Goal: Check status: Check status

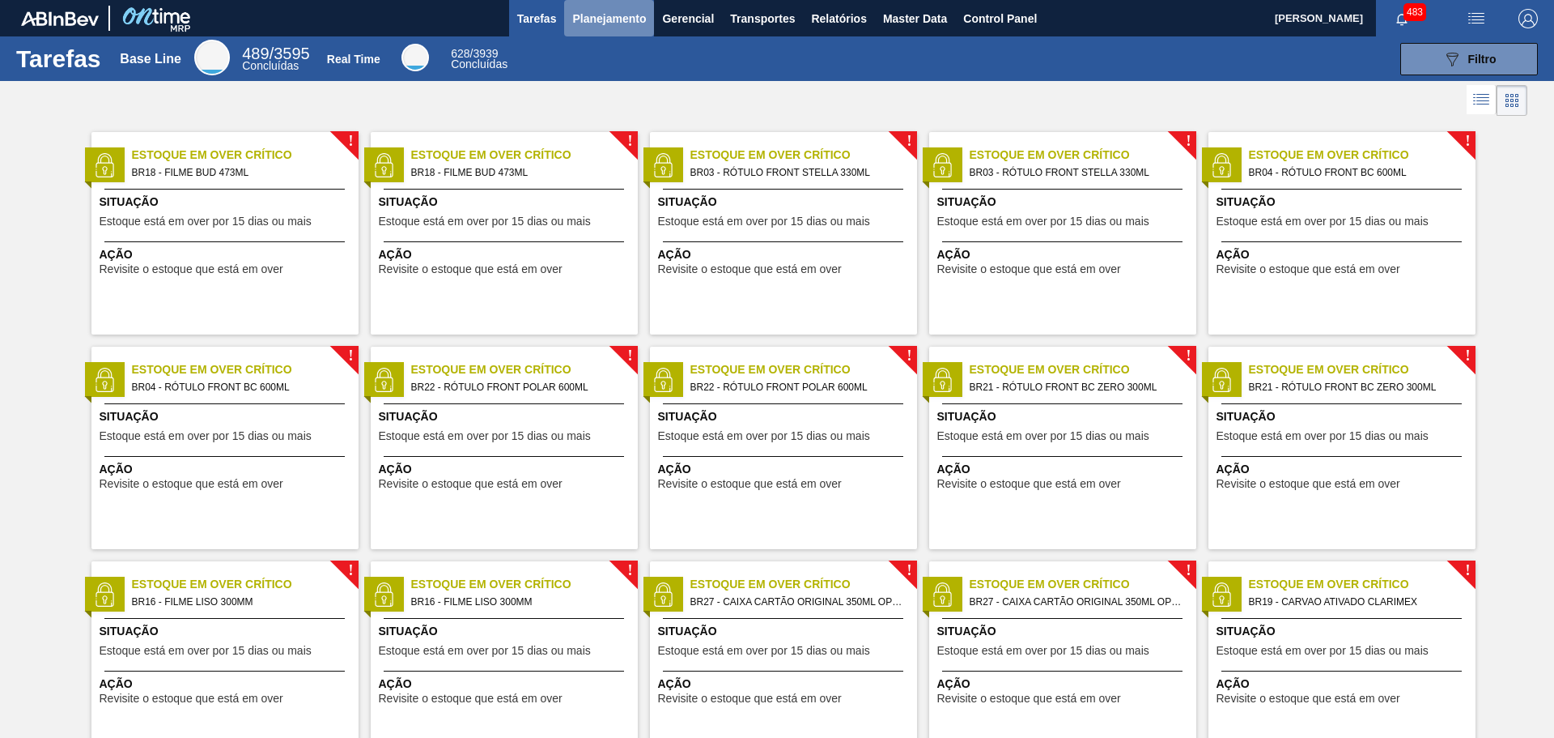
click at [627, 23] on span "Planejamento" at bounding box center [609, 18] width 74 height 19
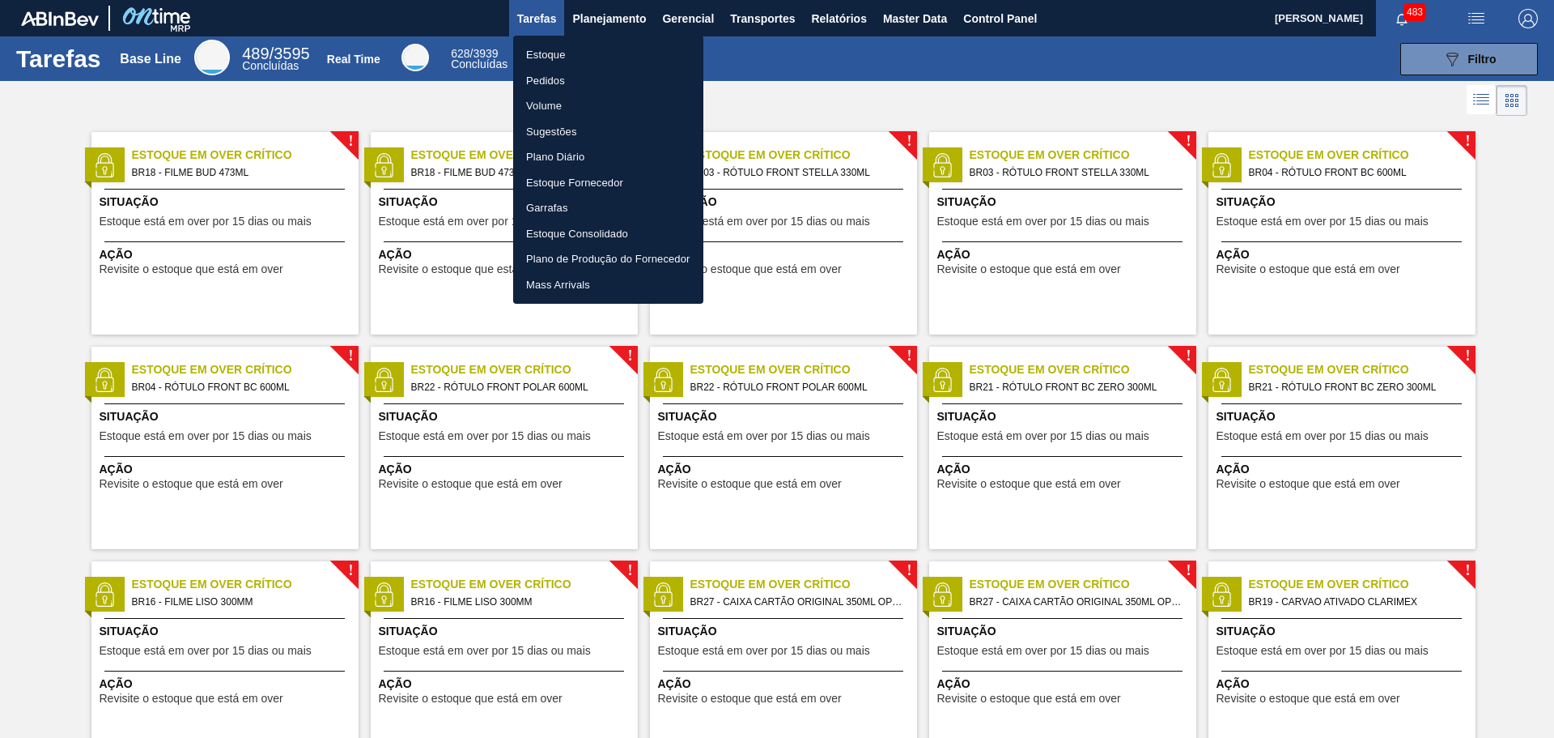
click at [566, 80] on li "Pedidos" at bounding box center [608, 81] width 190 height 26
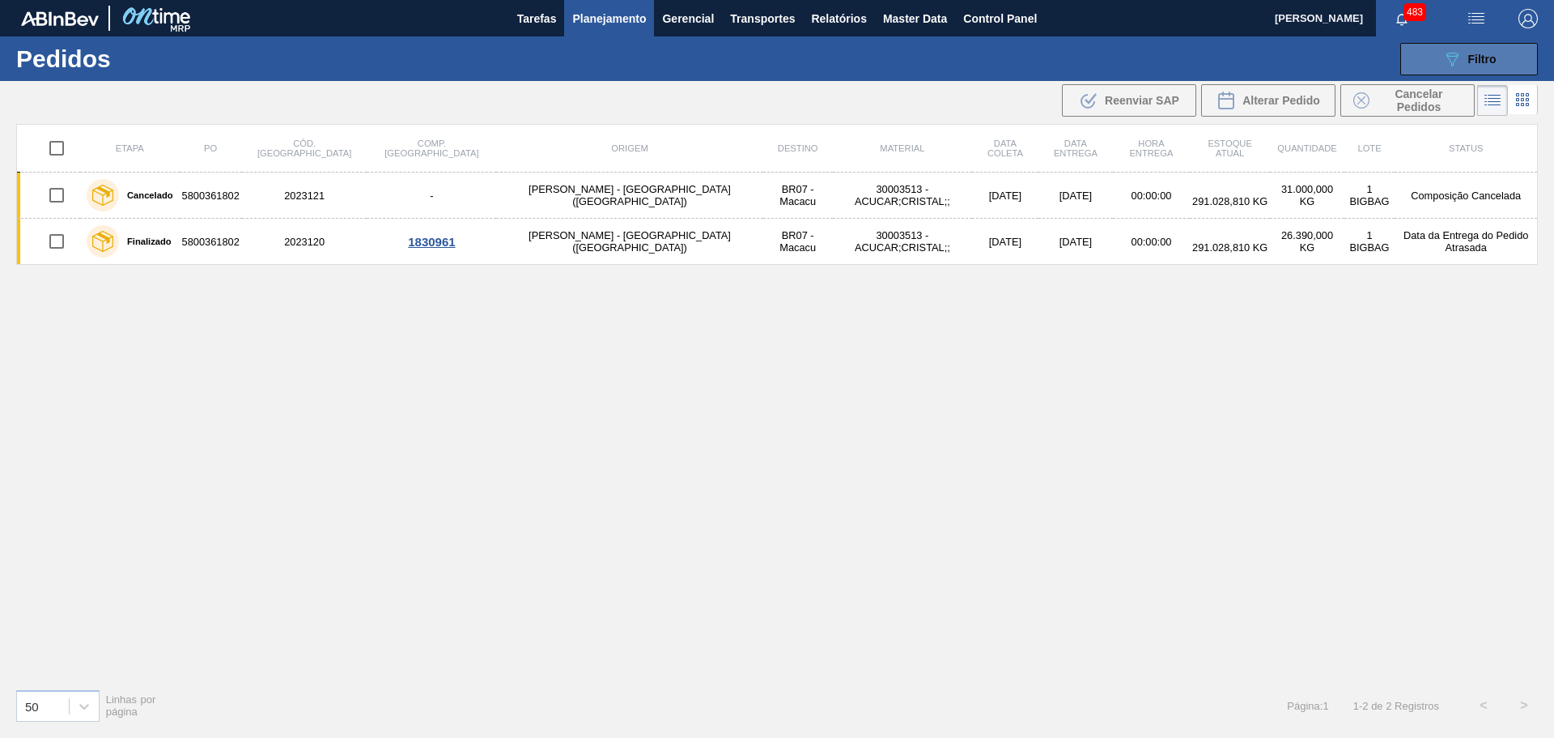
click at [1459, 60] on icon "089F7B8B-B2A5-4AFE-B5C0-19BA573D28AC" at bounding box center [1452, 58] width 19 height 19
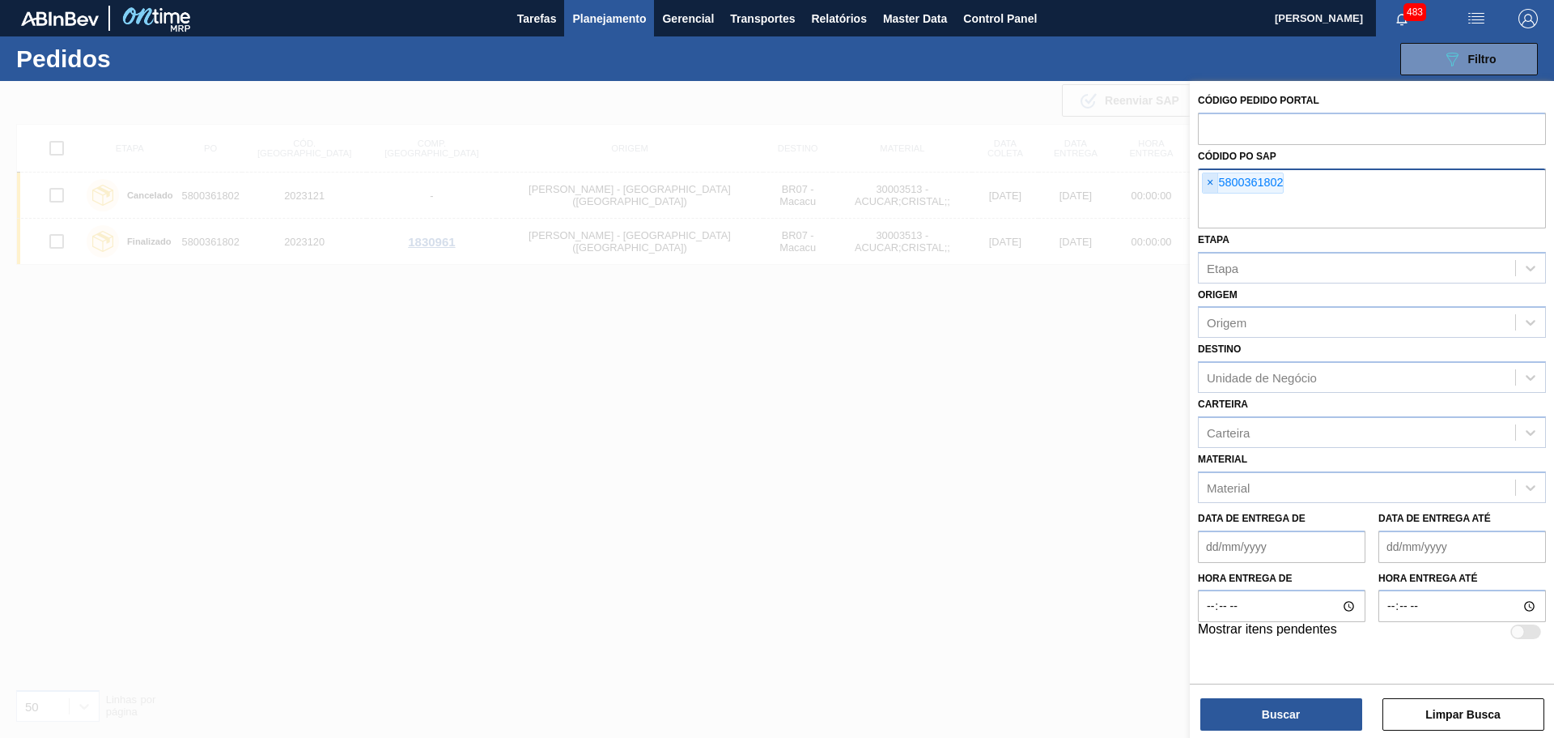
click at [1214, 182] on span "×" at bounding box center [1210, 182] width 15 height 19
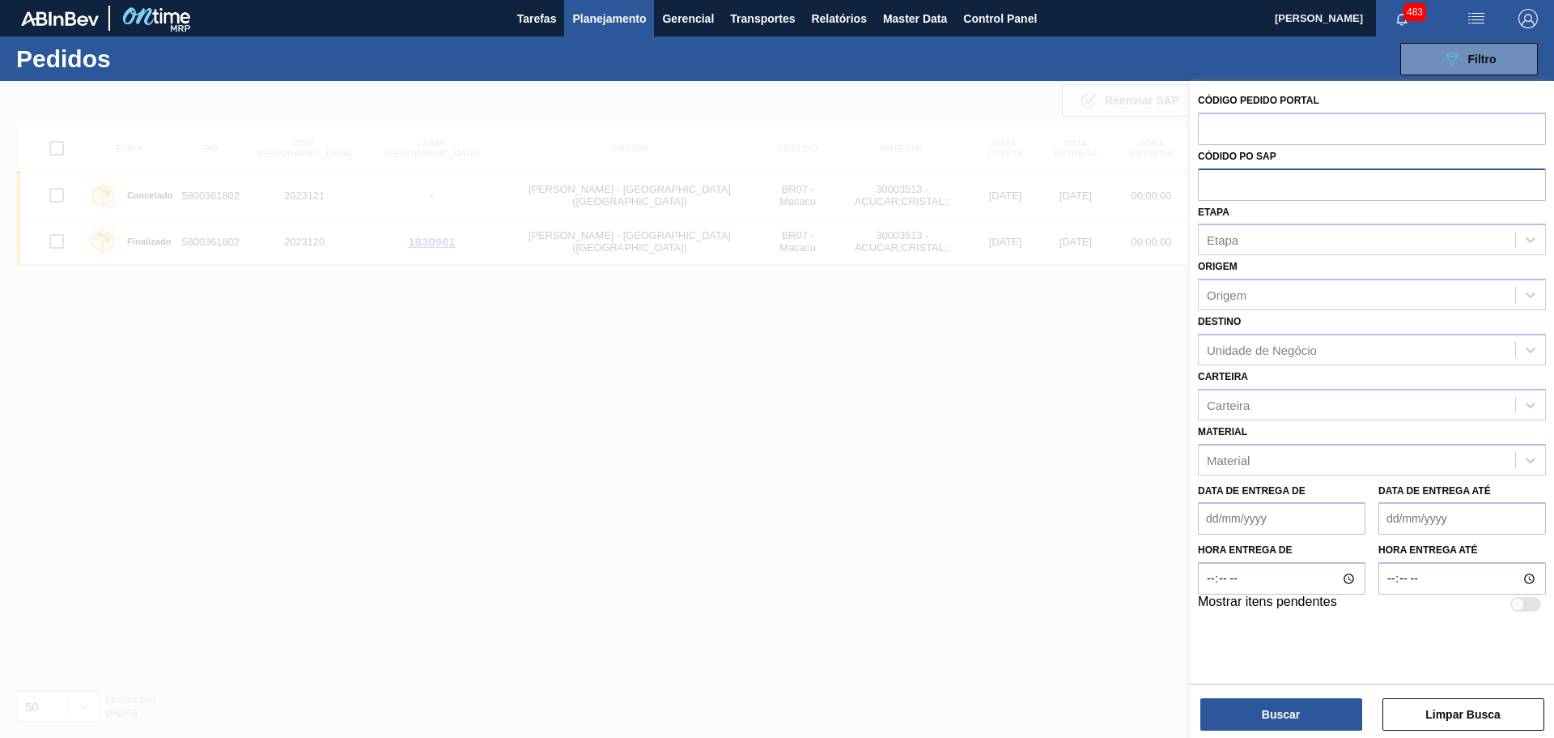
paste input "5800362358"
type input "5800362358"
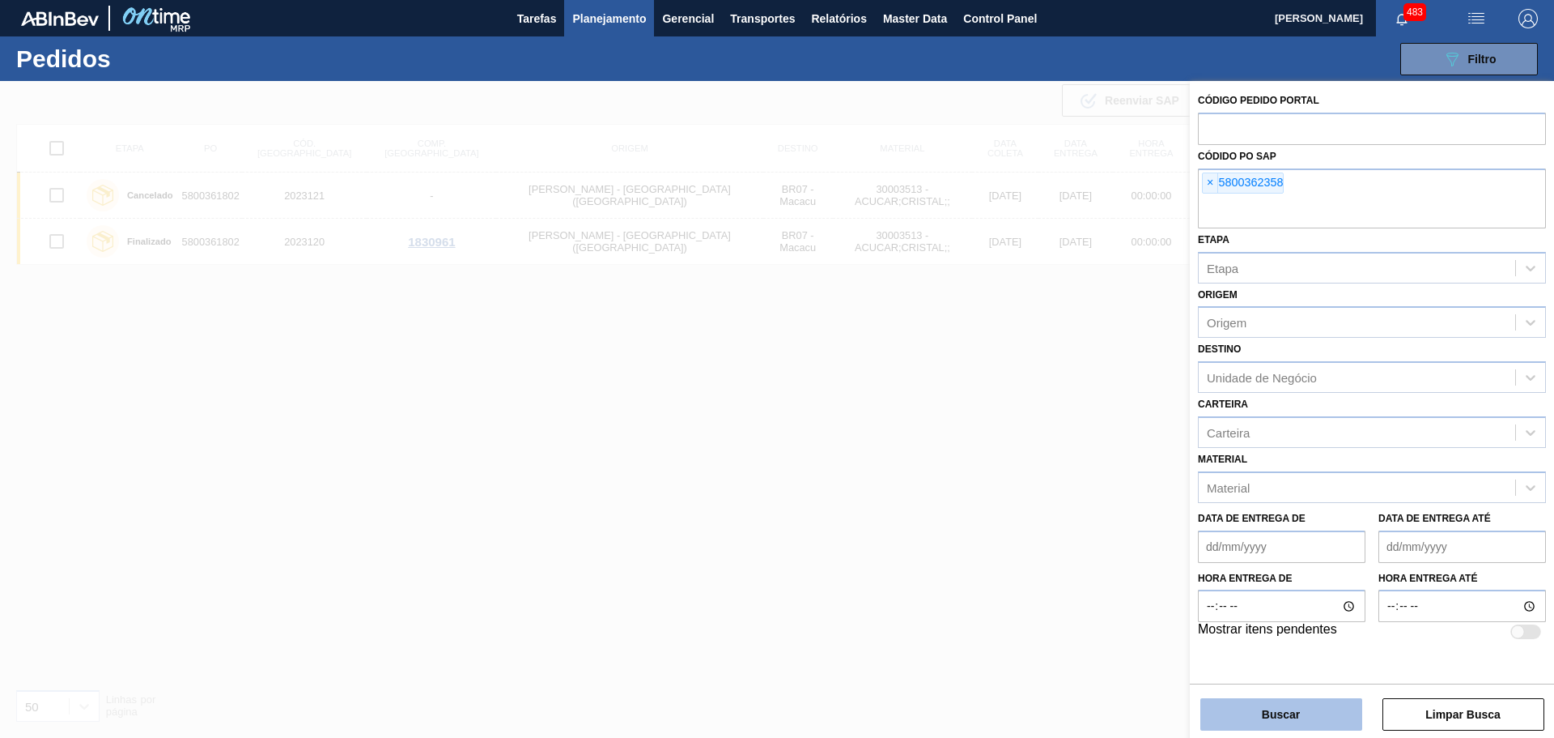
click at [1262, 727] on button "Buscar" at bounding box center [1282, 714] width 162 height 32
